Goal: Register for event/course

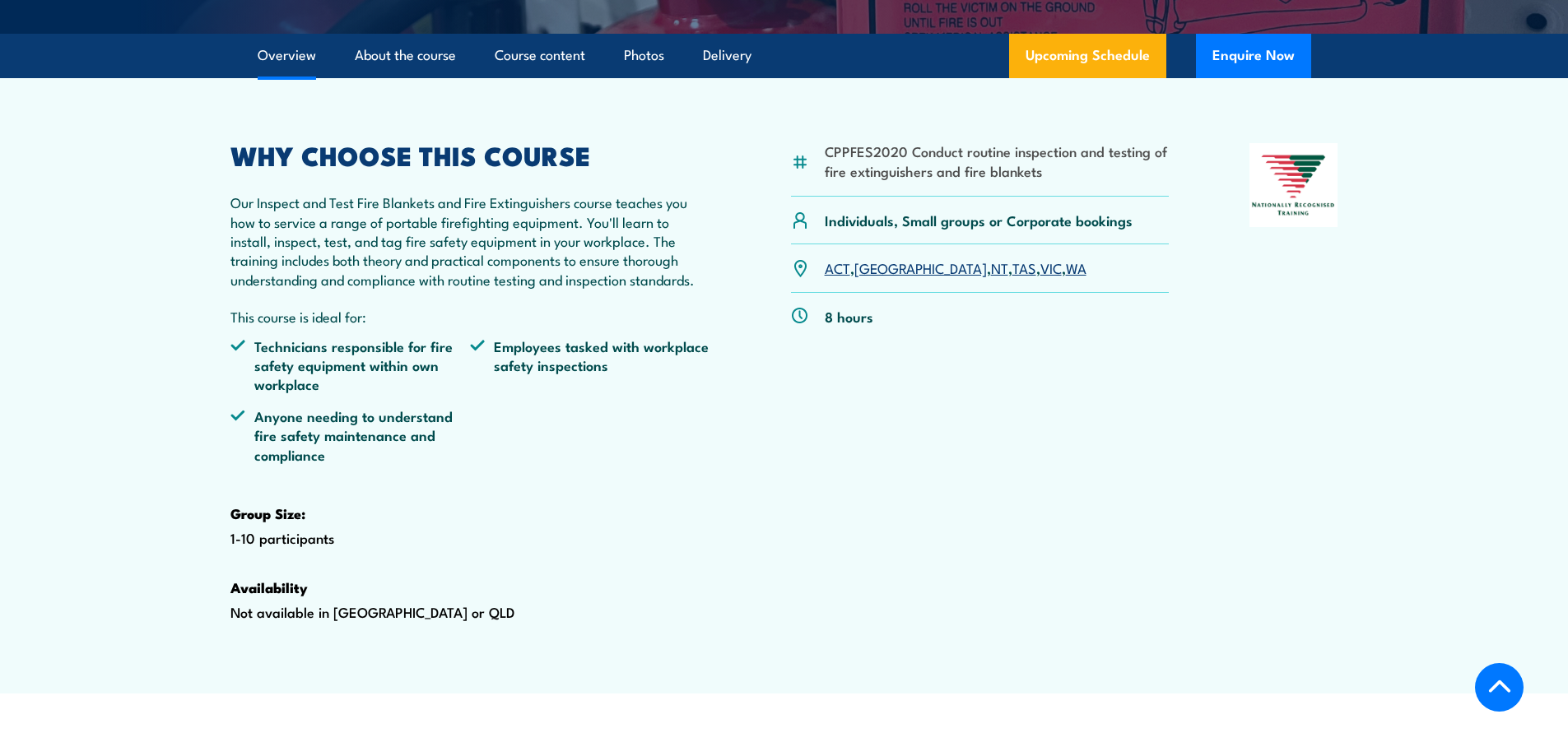
scroll to position [494, 0]
drag, startPoint x: 811, startPoint y: 188, endPoint x: 1052, endPoint y: 212, distance: 242.2
click at [1052, 197] on div "CPPFES2020 Conduct routine inspection and testing of fire extinguishers and fir…" at bounding box center [980, 169] width 379 height 53
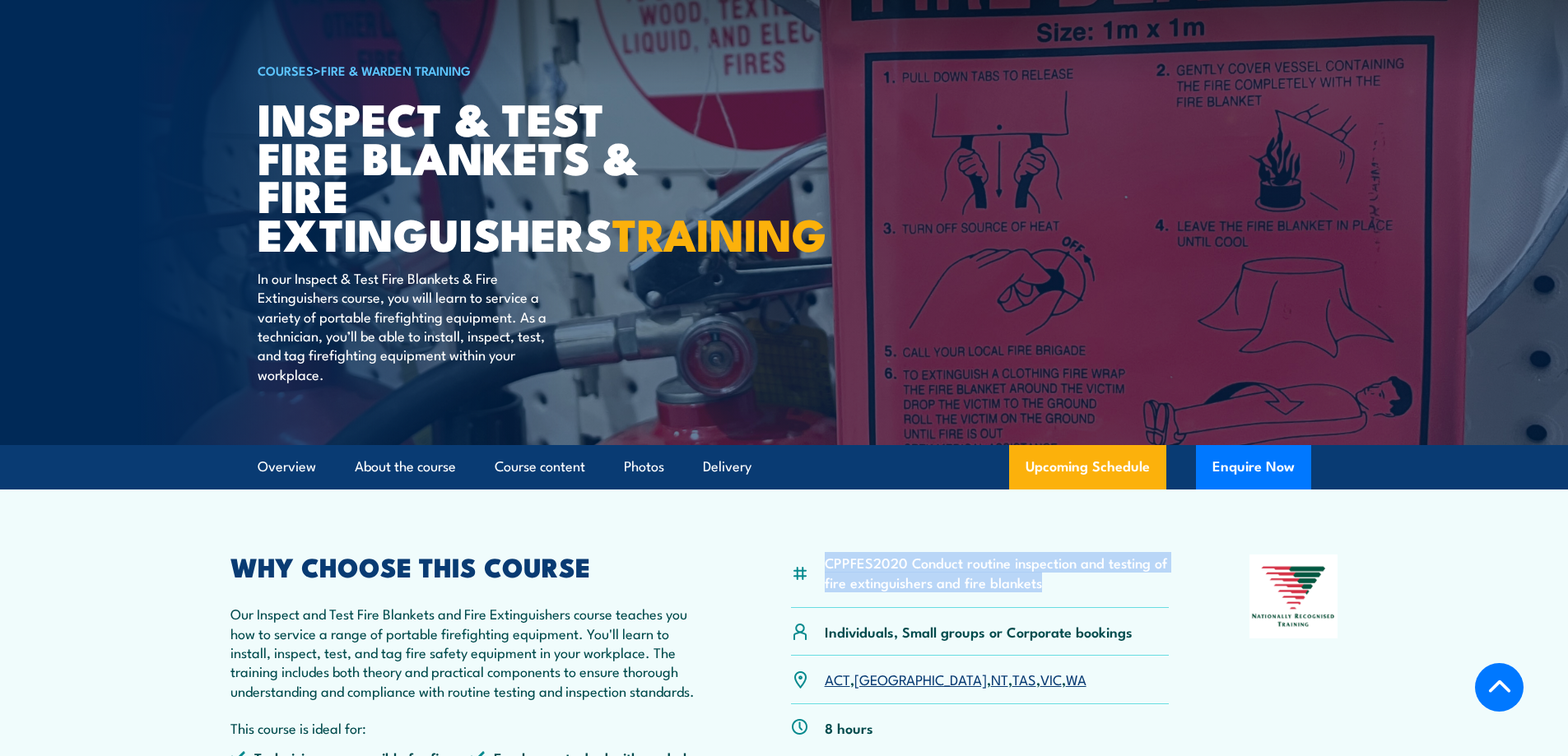
scroll to position [0, 0]
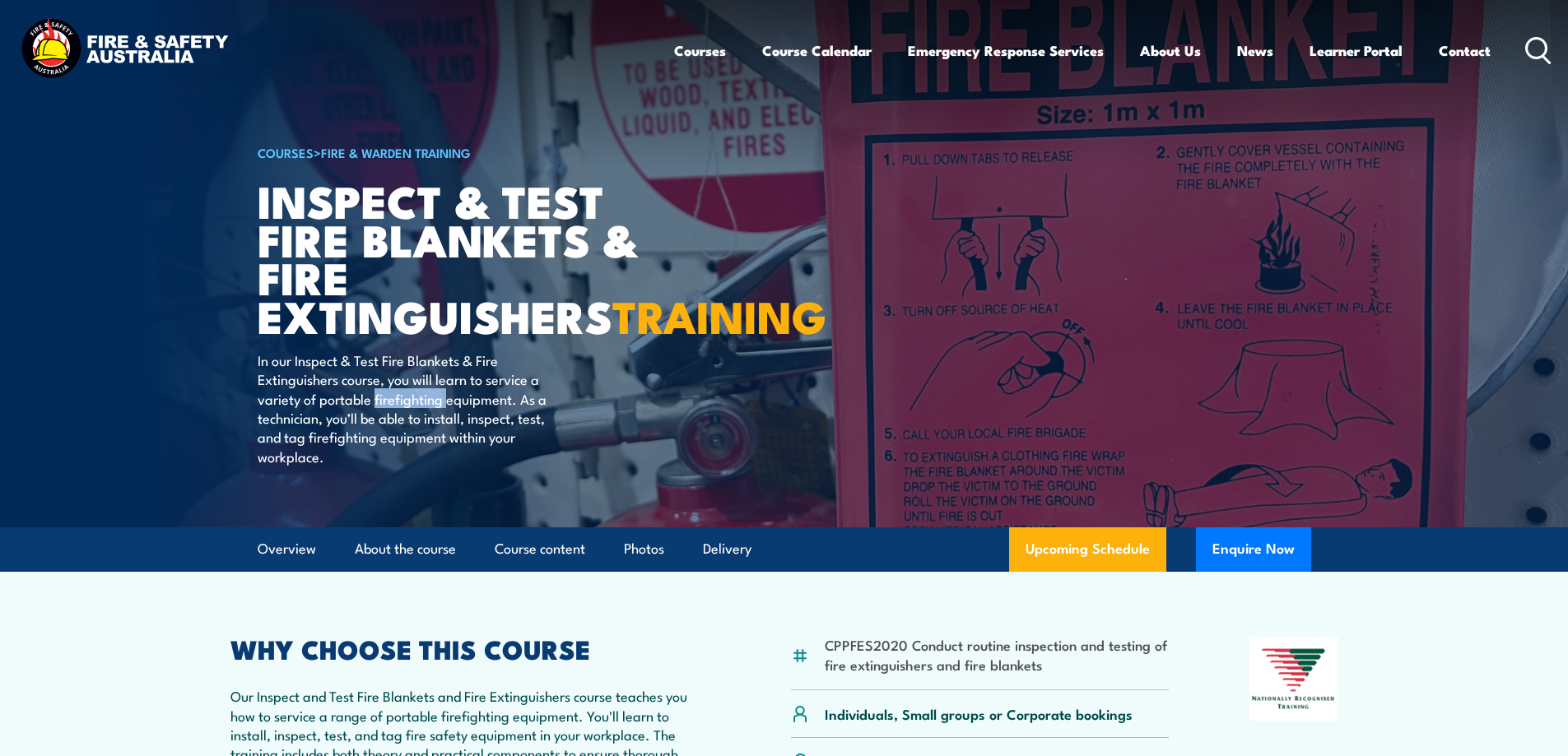
scroll to position [329, 0]
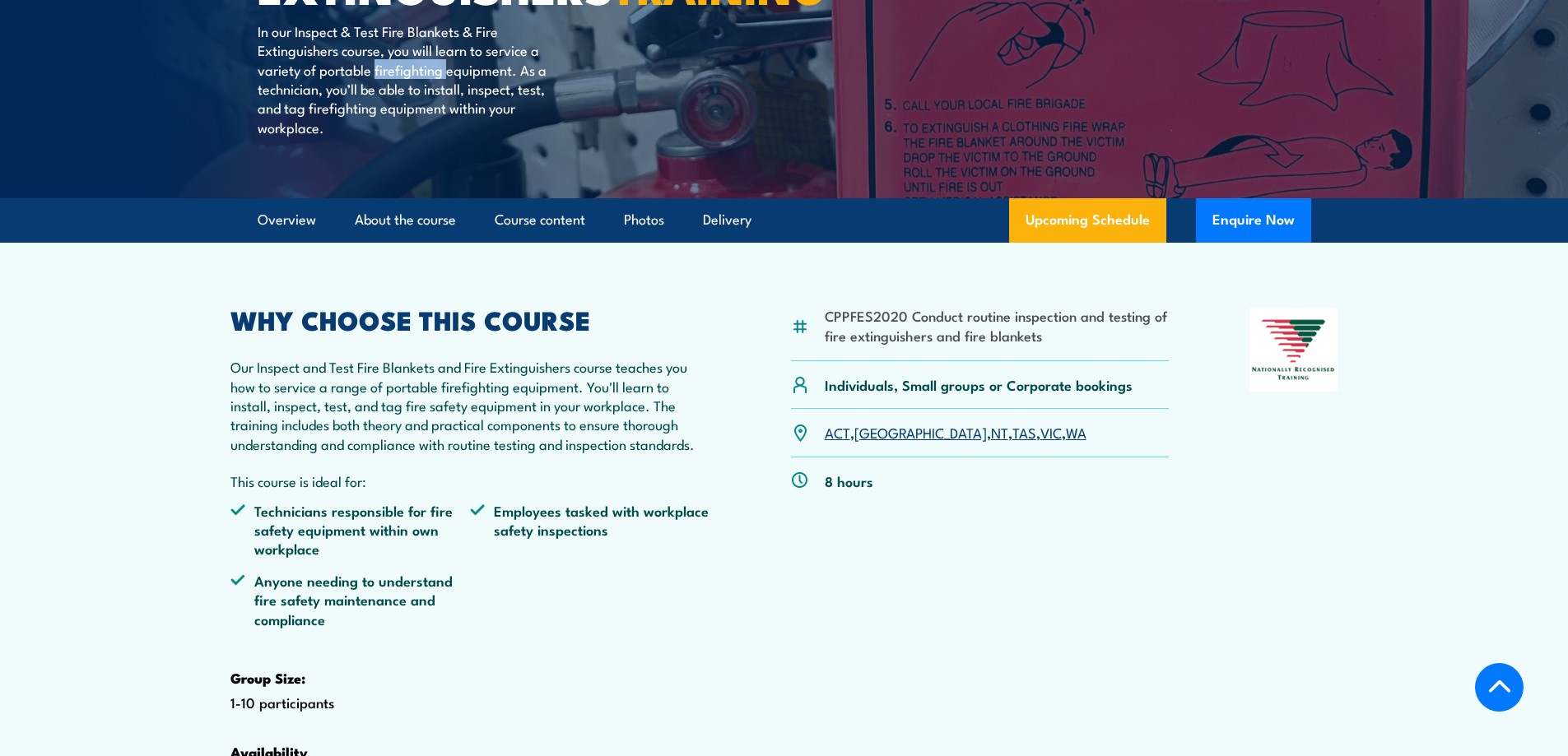
click at [1066, 442] on link "WA" at bounding box center [1076, 432] width 21 height 20
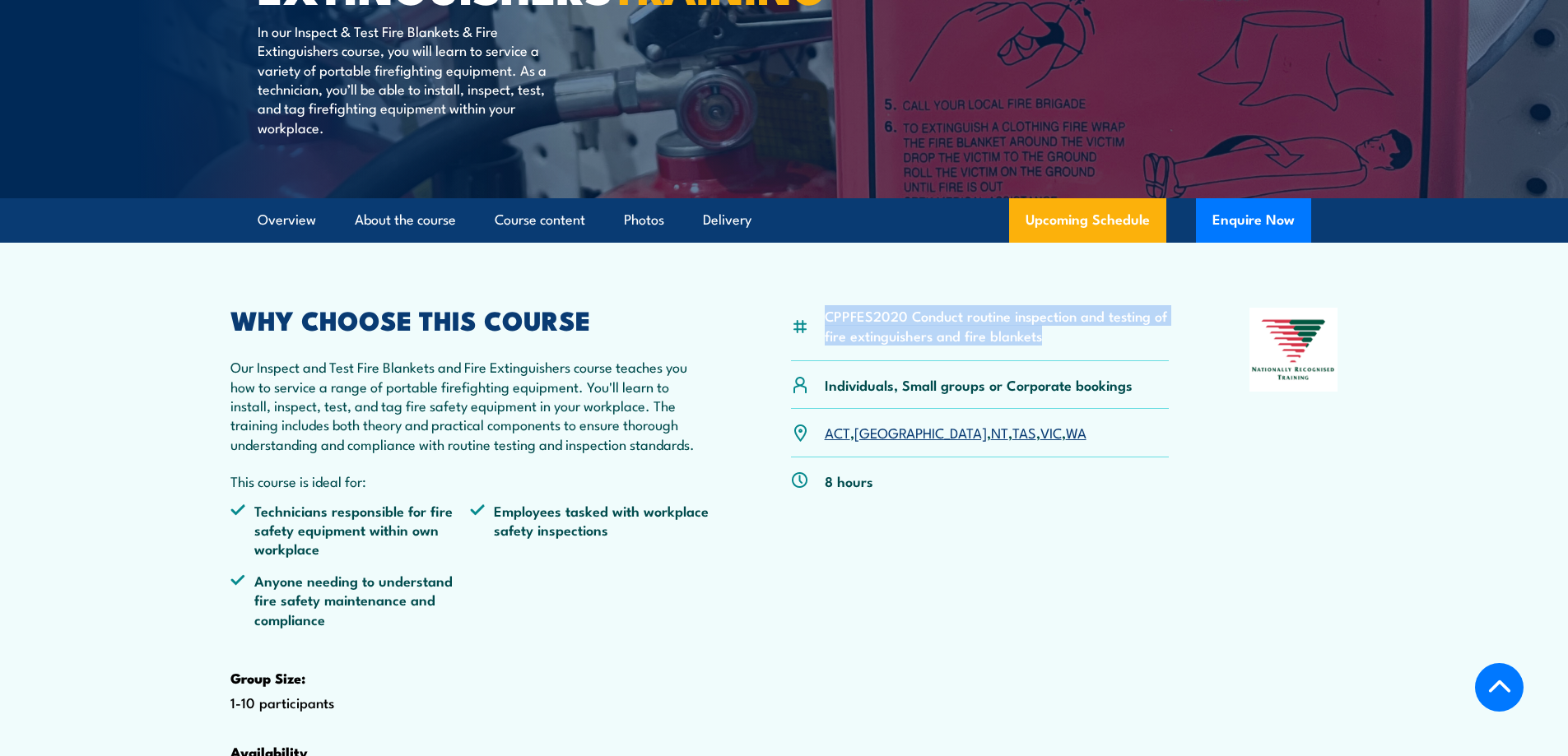
drag, startPoint x: 816, startPoint y: 355, endPoint x: 1158, endPoint y: 385, distance: 343.3
click at [1162, 361] on div "CPPFES2020 Conduct routine inspection and testing of fire extinguishers and fir…" at bounding box center [980, 334] width 379 height 53
copy li "CPPFES2020 Conduct routine inspection and testing of fire extinguishers and fir…"
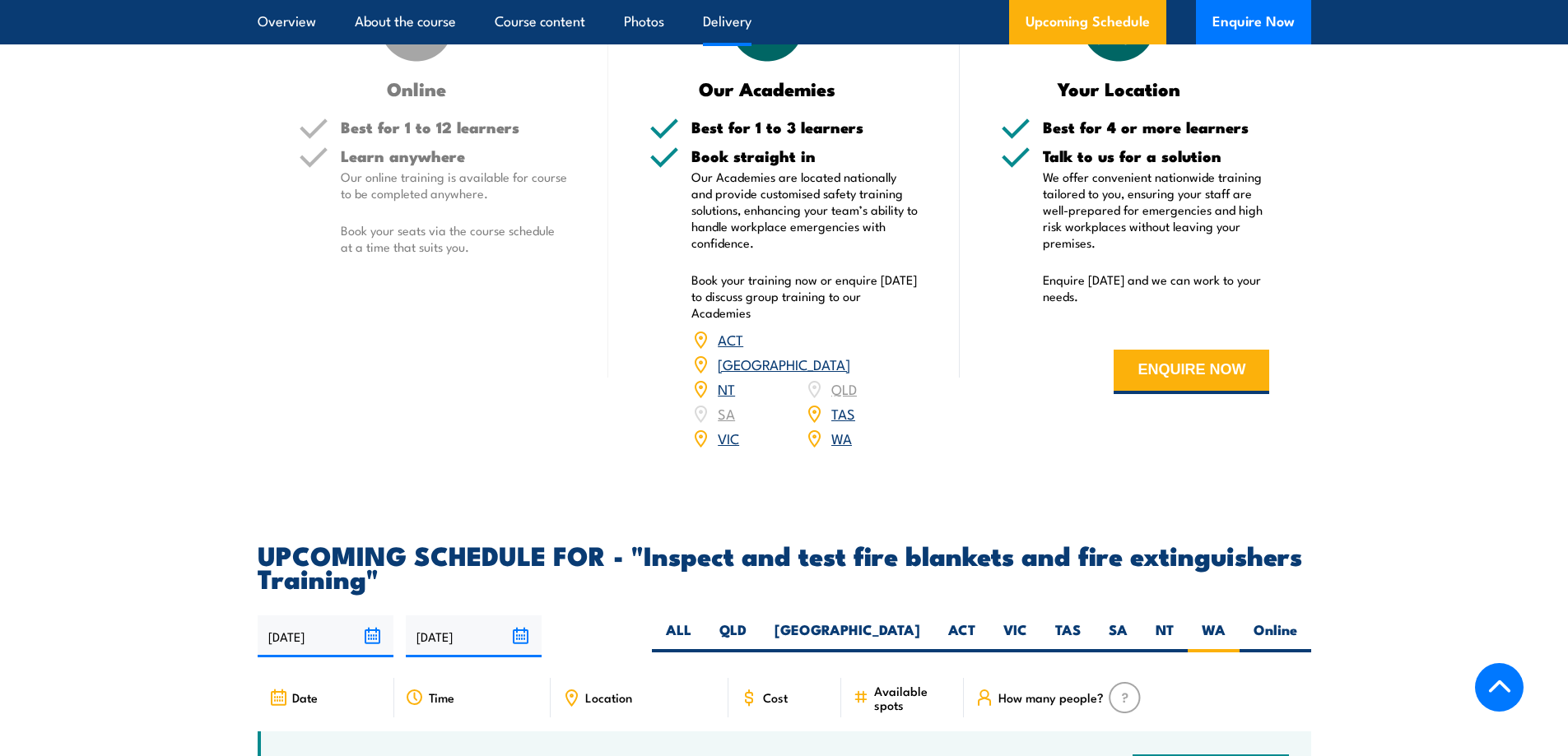
scroll to position [1987, 0]
